Goal: Find specific page/section: Find specific page/section

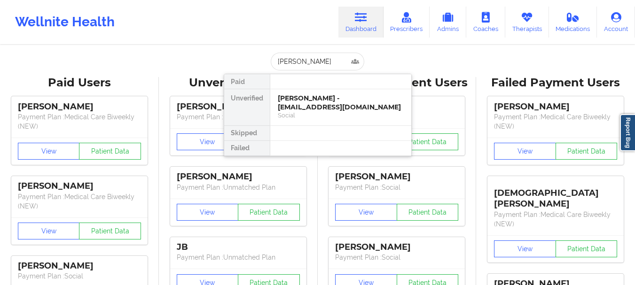
type input "[PERSON_NAME]"
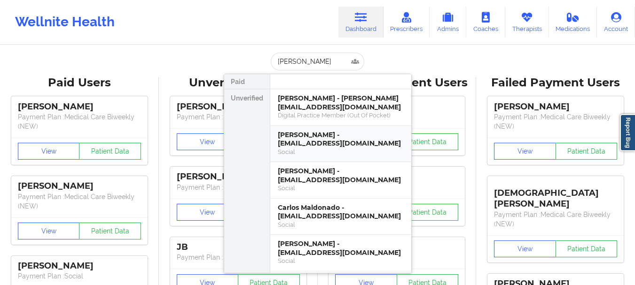
click at [308, 135] on div "[PERSON_NAME] - [EMAIL_ADDRESS][DOMAIN_NAME]" at bounding box center [341, 139] width 126 height 17
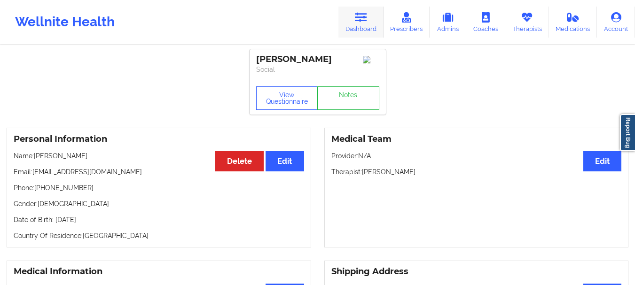
click at [361, 20] on icon at bounding box center [361, 17] width 12 height 10
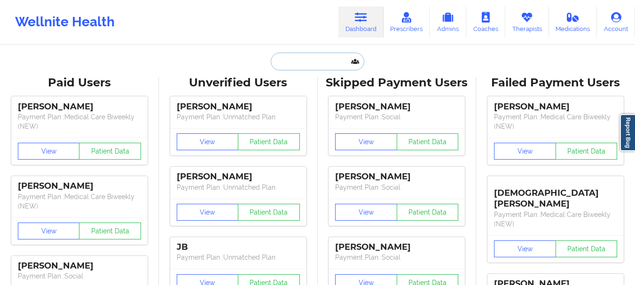
click at [316, 66] on input "text" at bounding box center [317, 62] width 93 height 18
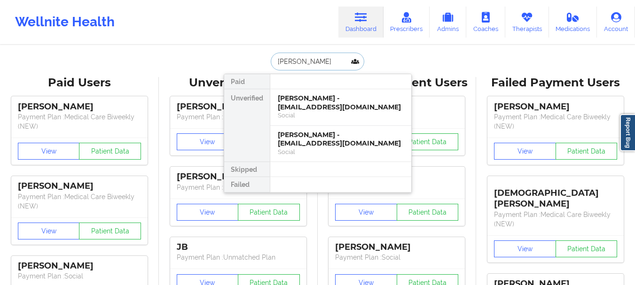
type input "[PERSON_NAME]"
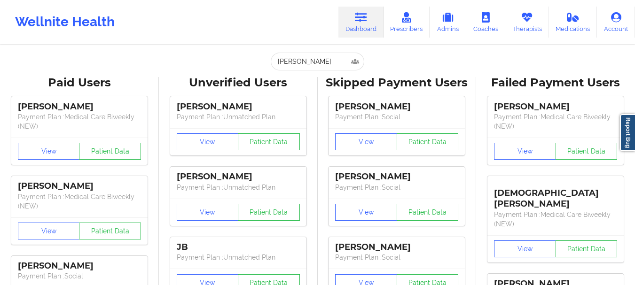
click at [297, 61] on input "[PERSON_NAME]" at bounding box center [317, 62] width 93 height 18
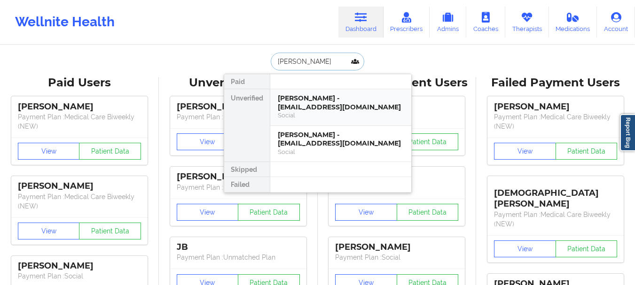
click at [301, 99] on div "[PERSON_NAME] - [EMAIL_ADDRESS][DOMAIN_NAME]" at bounding box center [341, 102] width 126 height 17
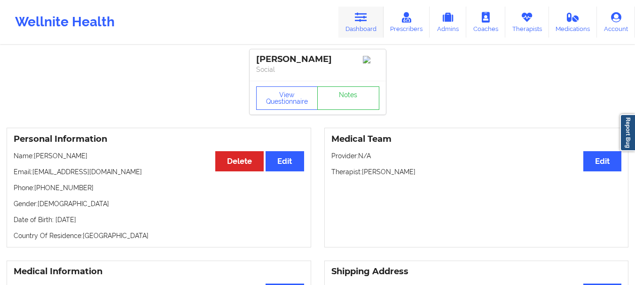
click at [366, 15] on icon at bounding box center [361, 17] width 12 height 10
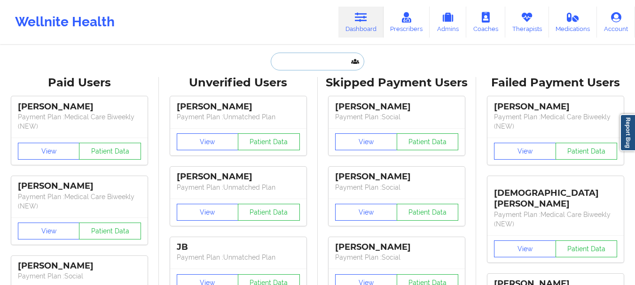
click at [321, 56] on input "text" at bounding box center [317, 62] width 93 height 18
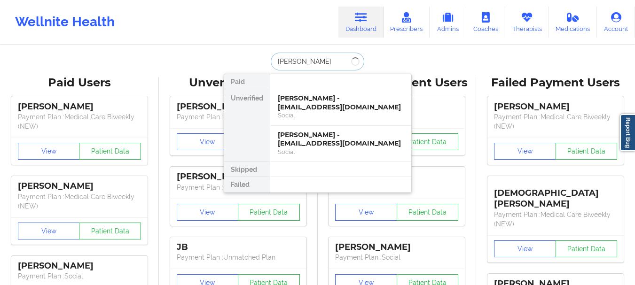
type input "[PERSON_NAME]"
